Goal: Information Seeking & Learning: Understand process/instructions

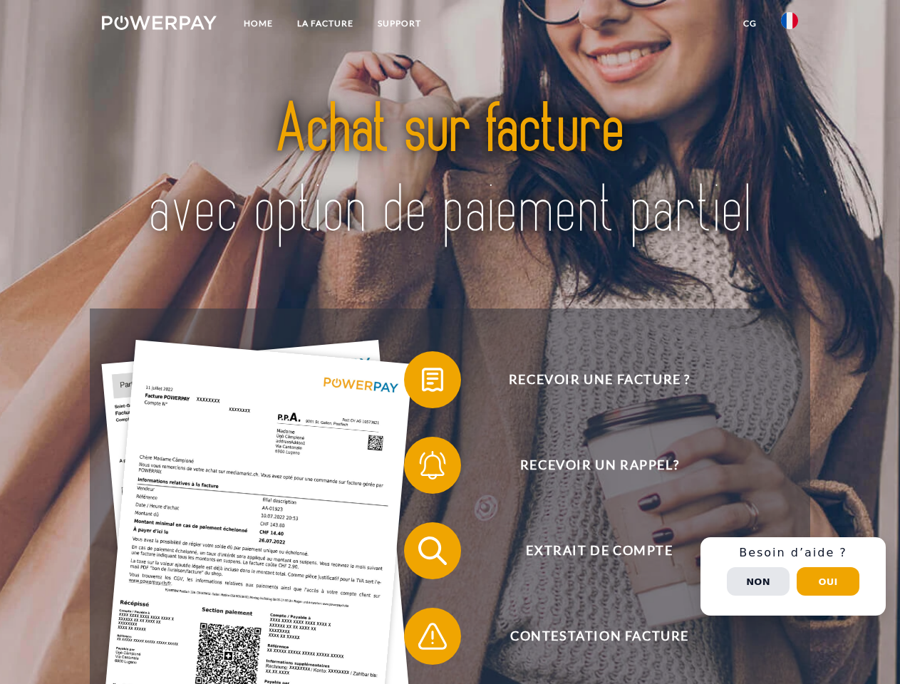
click at [159, 25] on img at bounding box center [159, 23] width 115 height 14
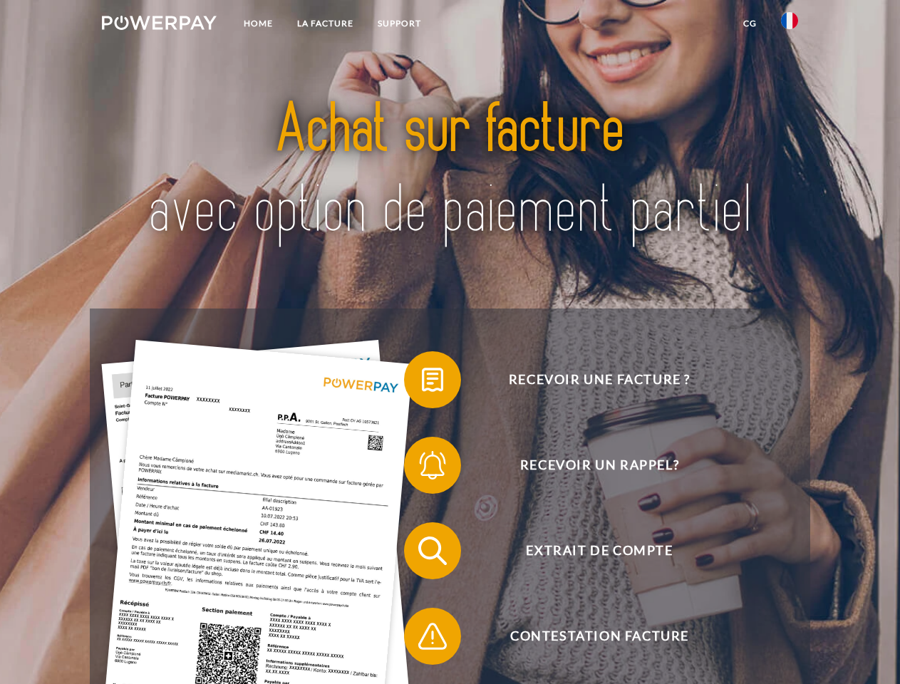
click at [790, 25] on img at bounding box center [789, 20] width 17 height 17
click at [750, 24] on link "CG" at bounding box center [750, 24] width 38 height 26
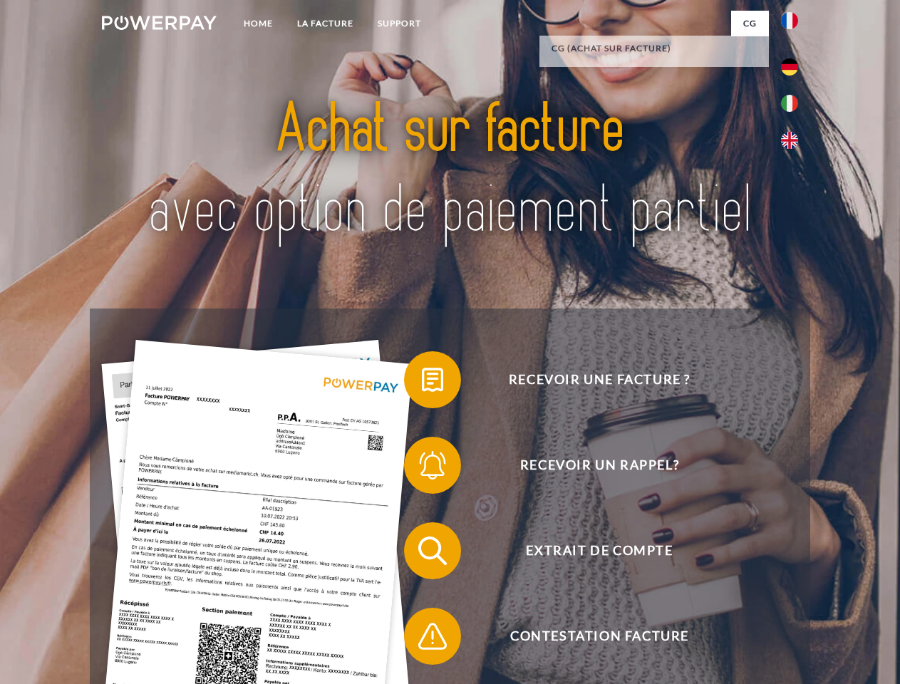
click at [422, 383] on span at bounding box center [411, 379] width 71 height 71
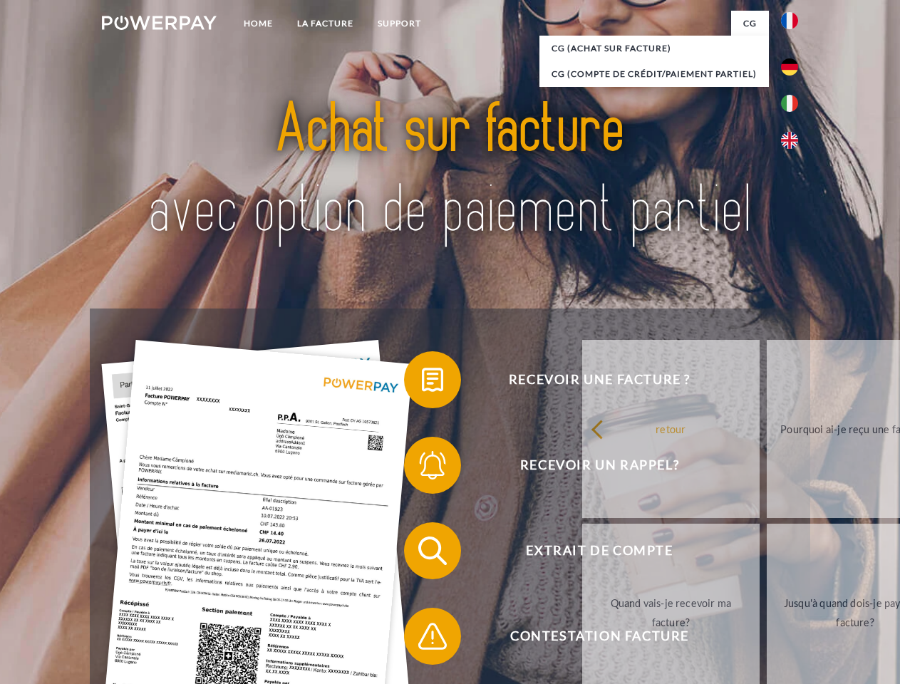
click at [568, 468] on div "retour Pourquoi ai-je reçu une facture? Avez-vous reçu mes paiements, ai-je enc…" at bounding box center [856, 521] width 576 height 368
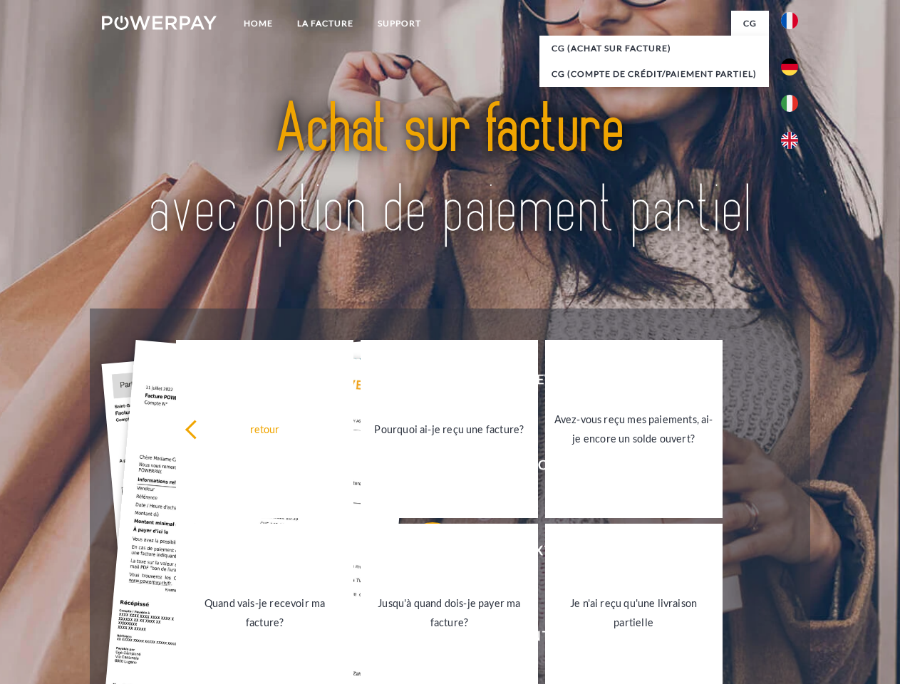
click at [422, 554] on link "Jusqu'à quand dois-je payer ma facture?" at bounding box center [449, 613] width 177 height 178
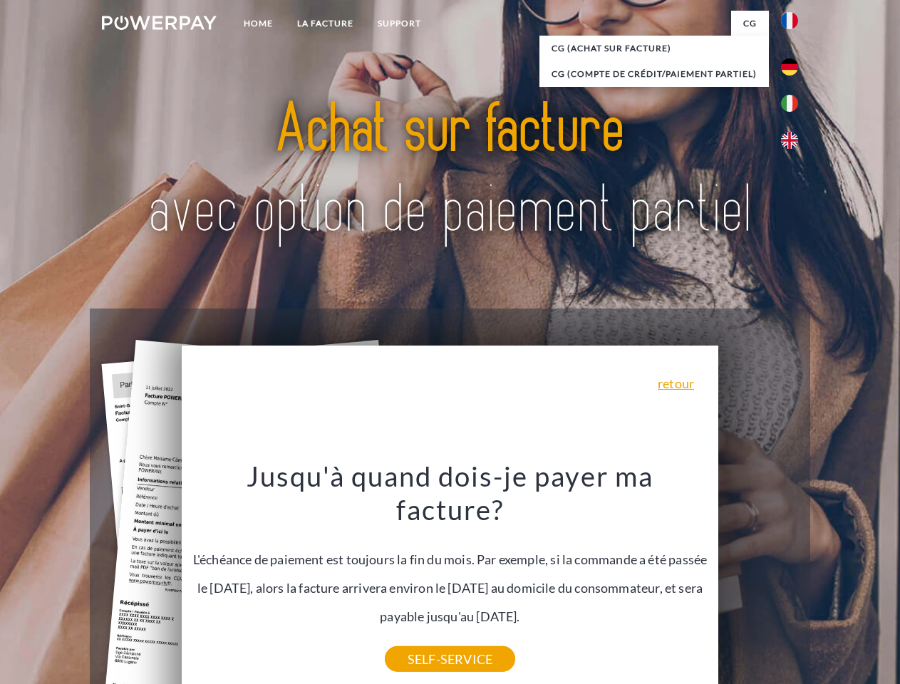
click at [793, 577] on div "Recevoir une facture ? Recevoir un rappel? Extrait de compte retour" at bounding box center [450, 594] width 720 height 570
click at [758, 580] on span "Extrait de compte" at bounding box center [599, 550] width 349 height 57
click at [828, 582] on header "Home LA FACTURE Support" at bounding box center [450, 492] width 900 height 984
